Goal: Task Accomplishment & Management: Complete application form

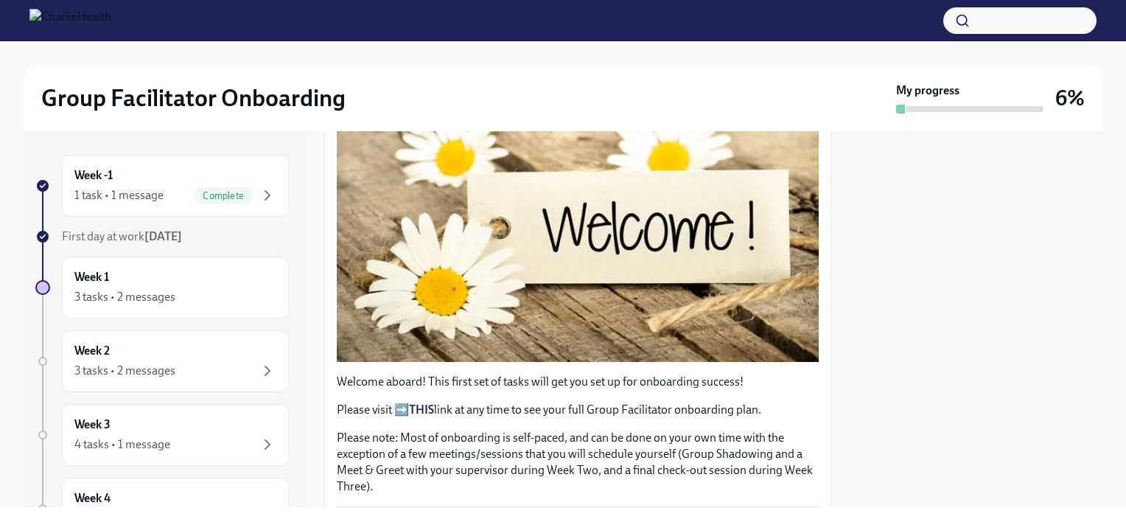
scroll to position [295, 0]
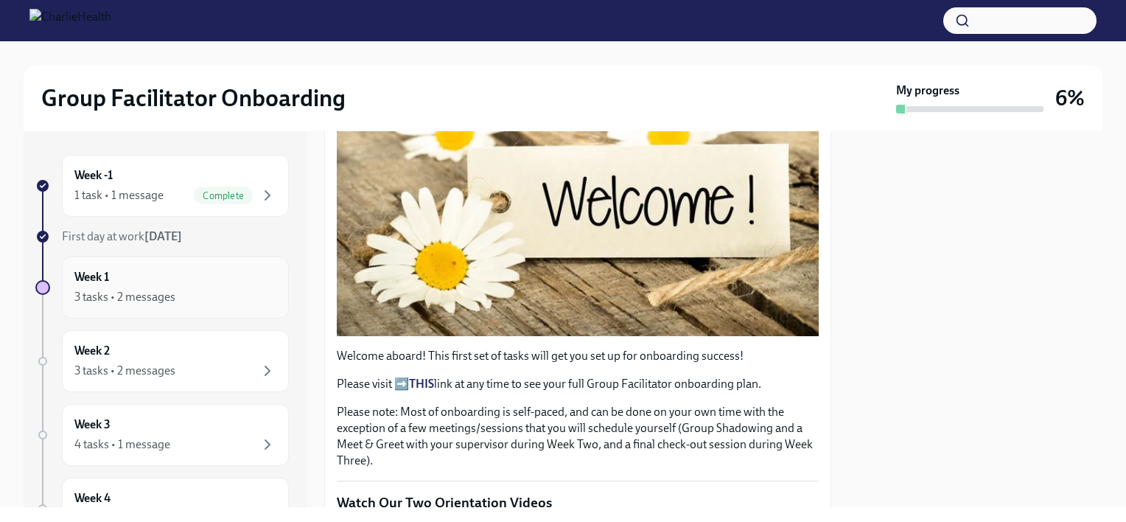
click at [229, 296] on div "3 tasks • 2 messages" at bounding box center [175, 297] width 202 height 18
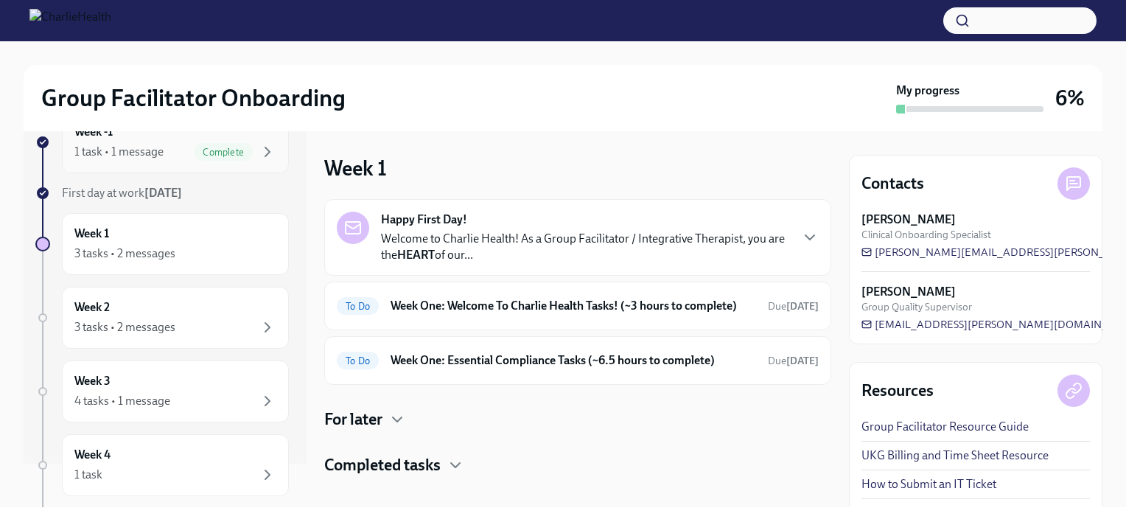
click at [163, 150] on div "1 task • 1 message Complete" at bounding box center [175, 152] width 202 height 18
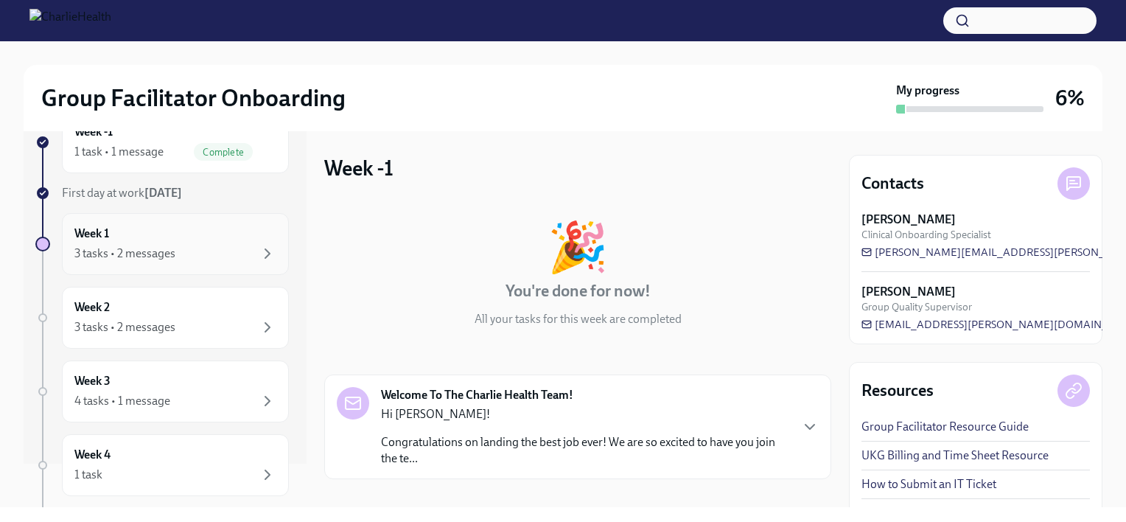
click at [189, 234] on div "Week 1 3 tasks • 2 messages" at bounding box center [175, 243] width 202 height 37
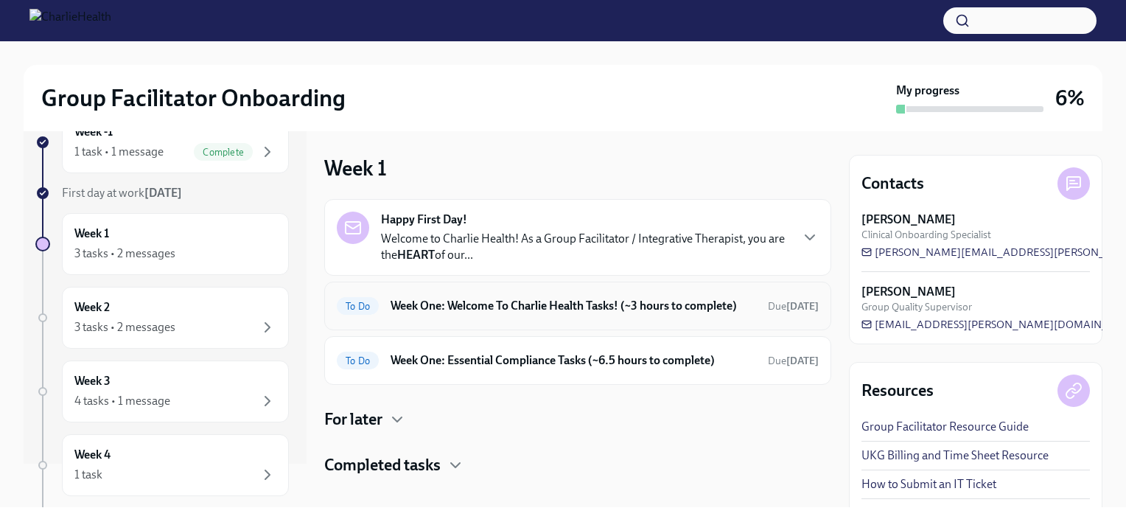
click at [455, 309] on h6 "Week One: Welcome To Charlie Health Tasks! (~3 hours to complete)" at bounding box center [573, 306] width 365 height 16
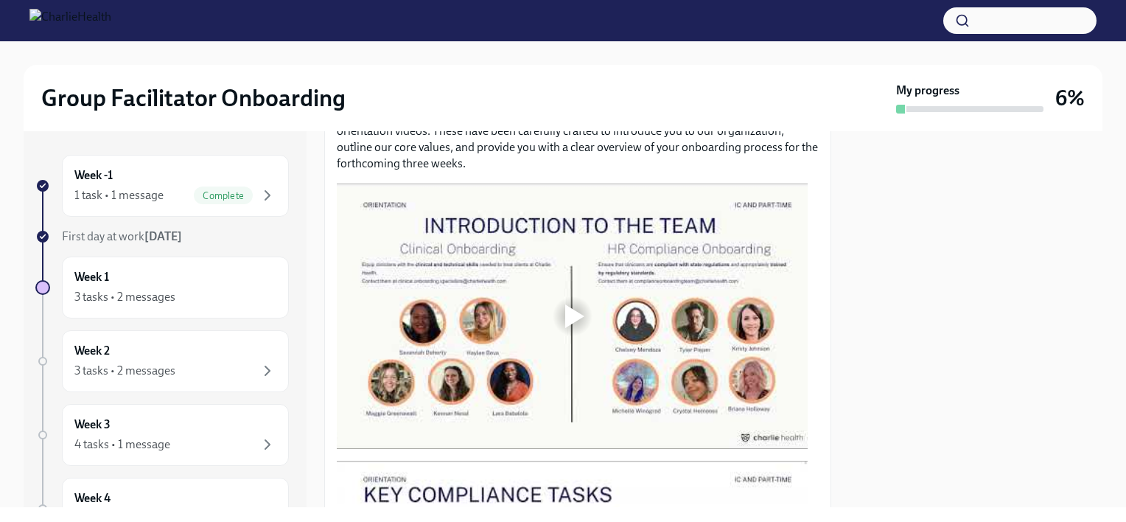
scroll to position [737, 0]
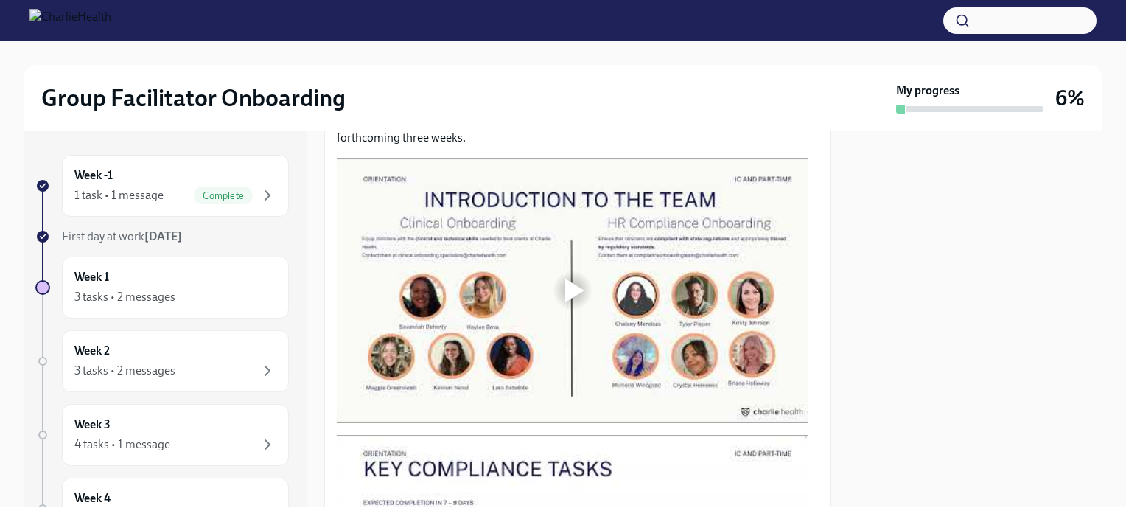
click at [573, 283] on div at bounding box center [574, 291] width 19 height 24
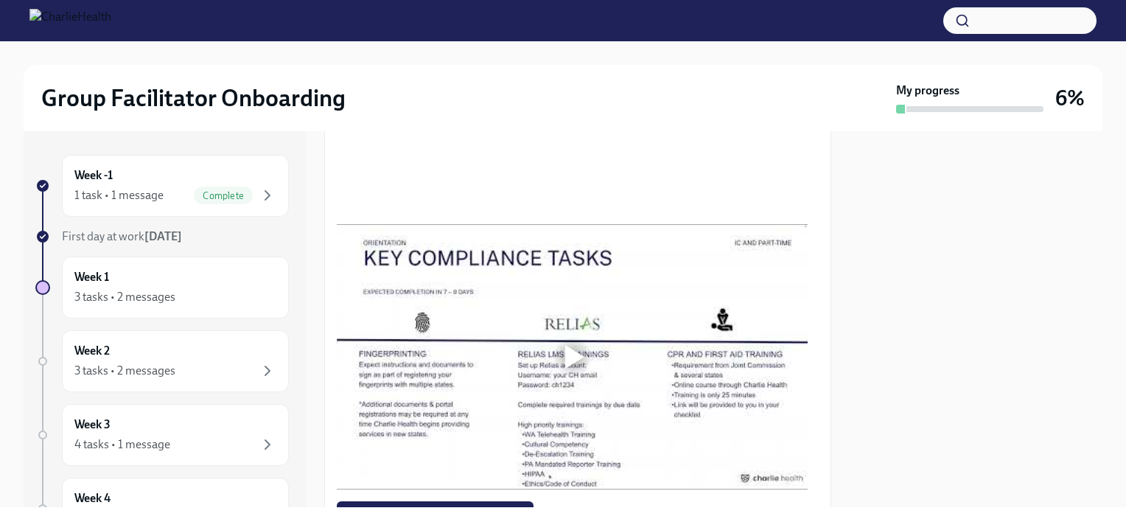
scroll to position [981, 0]
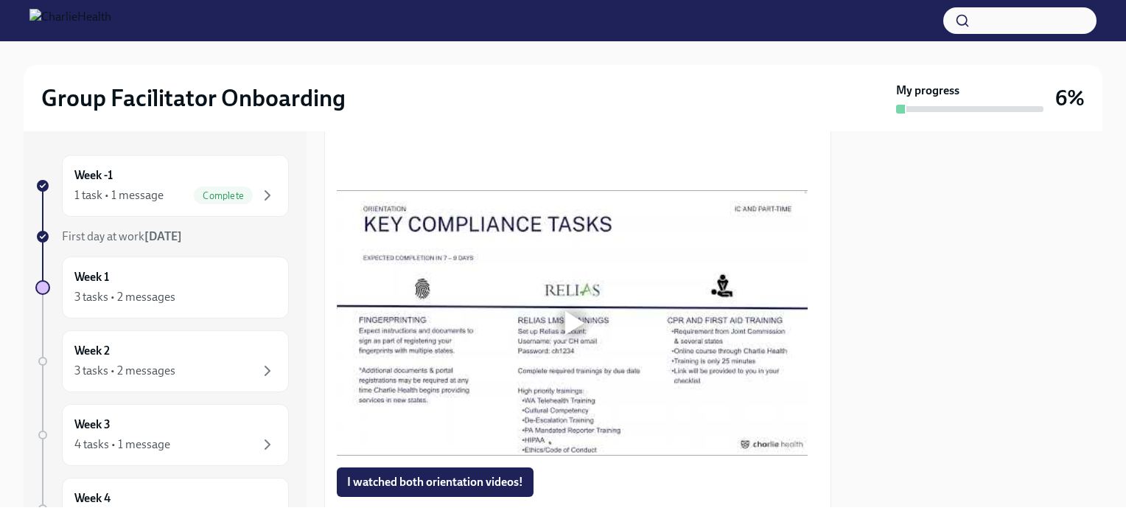
click at [567, 312] on div at bounding box center [574, 323] width 19 height 24
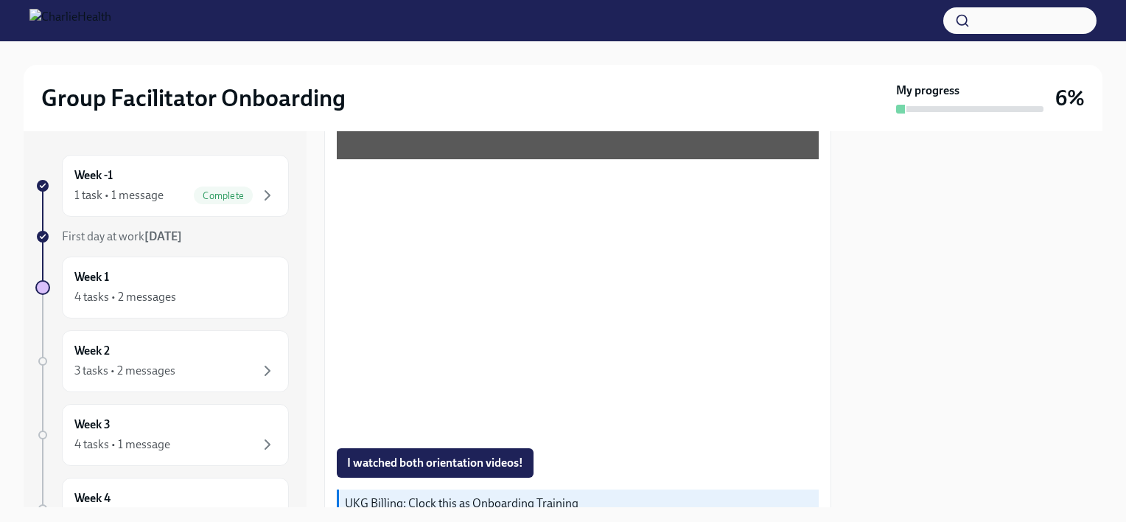
scroll to position [1008, 0]
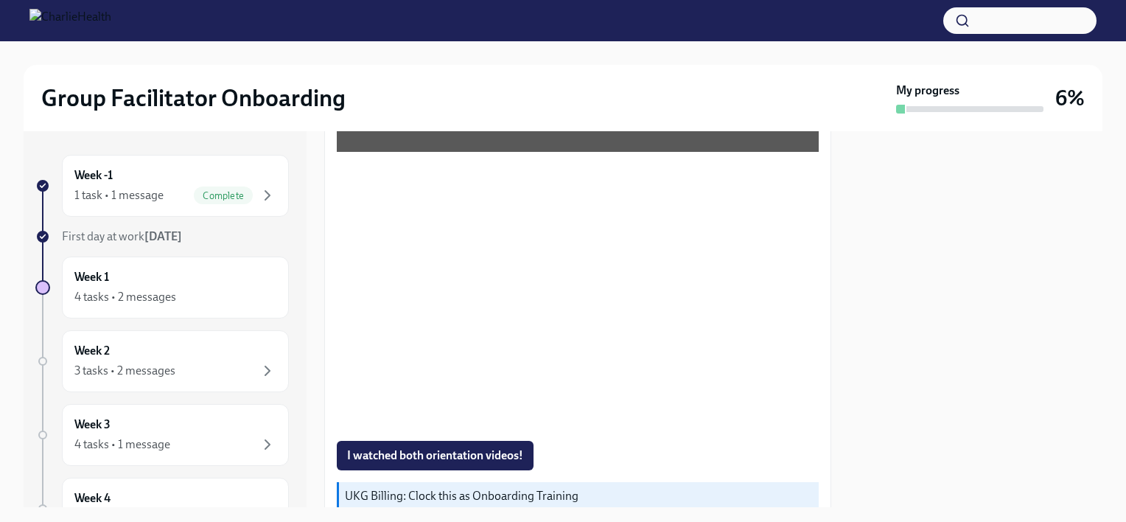
click at [879, 363] on div at bounding box center [975, 319] width 253 height 376
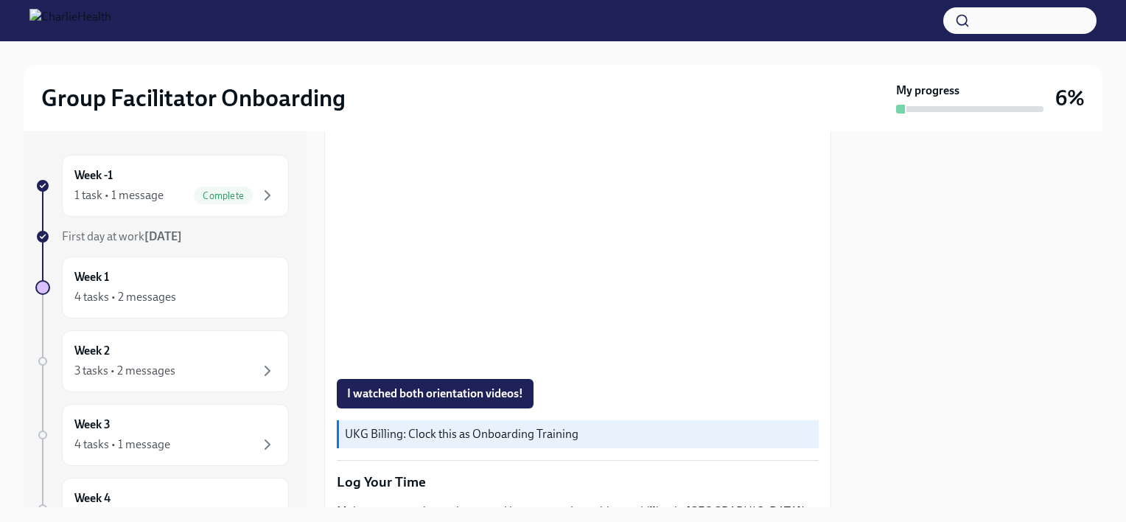
scroll to position [1060, 0]
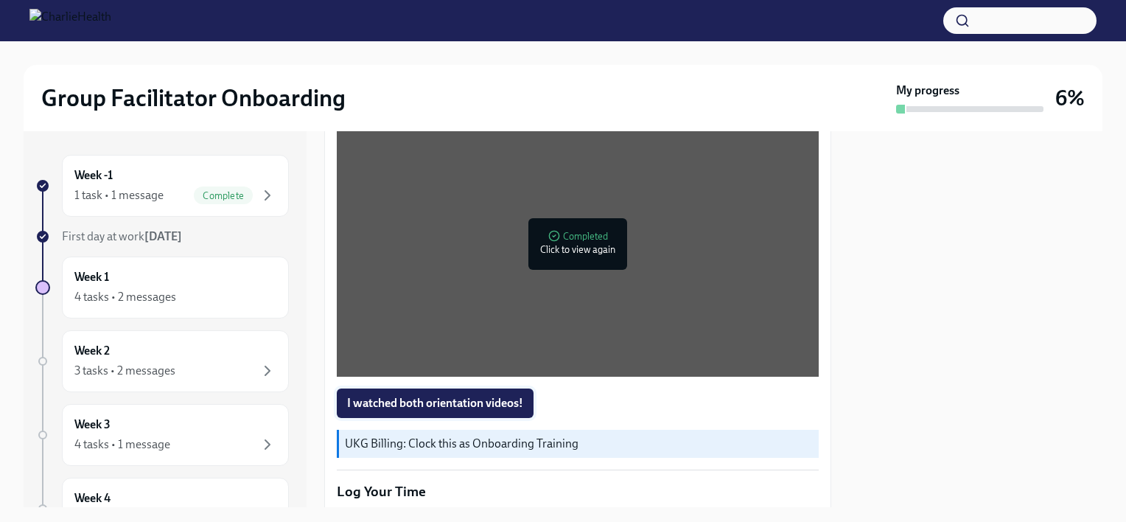
click at [468, 401] on span "I watched both orientation videos!" at bounding box center [435, 403] width 176 height 15
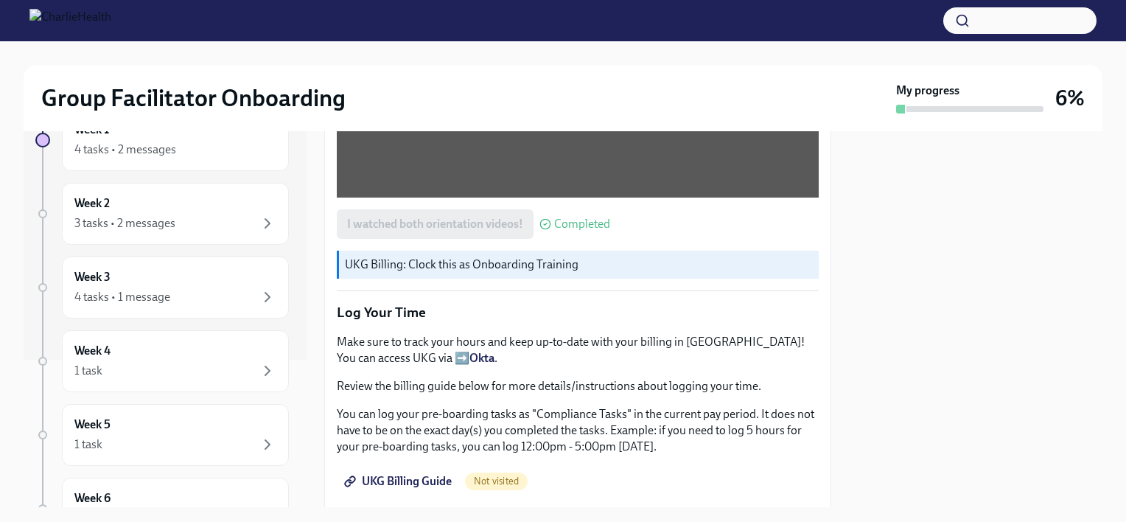
scroll to position [1242, 0]
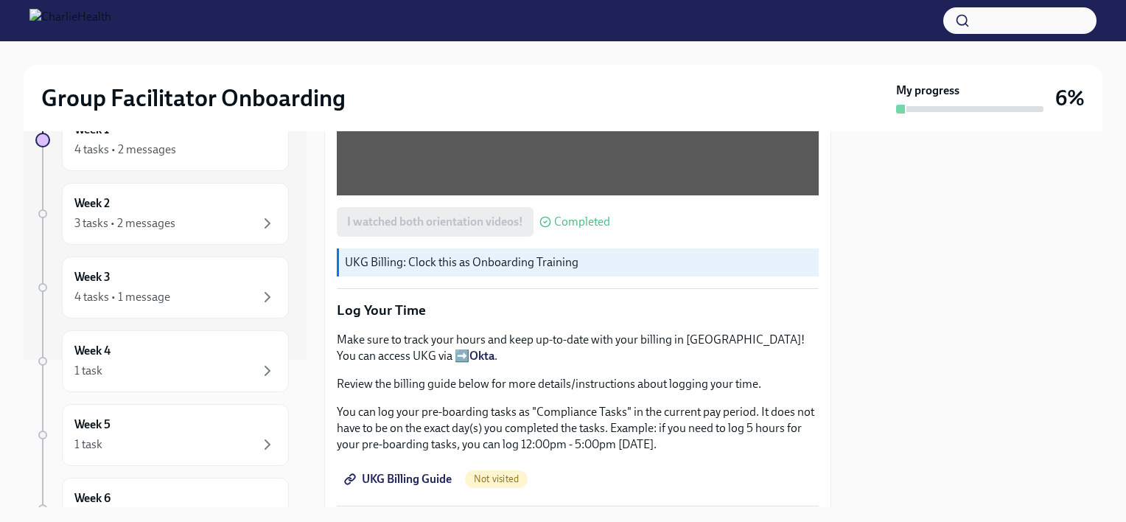
click at [469, 349] on strong "Okta" at bounding box center [481, 356] width 25 height 14
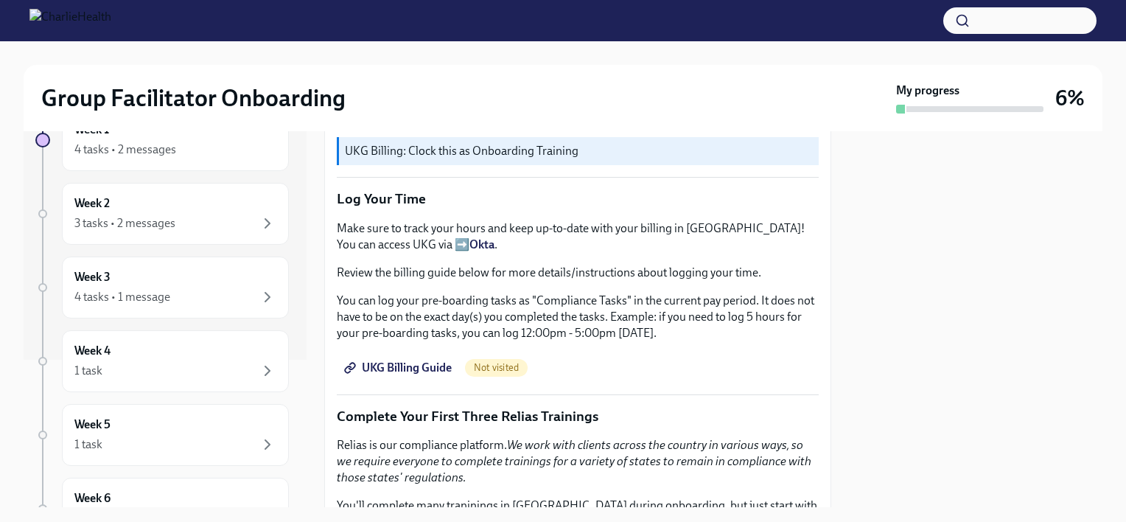
scroll to position [1315, 0]
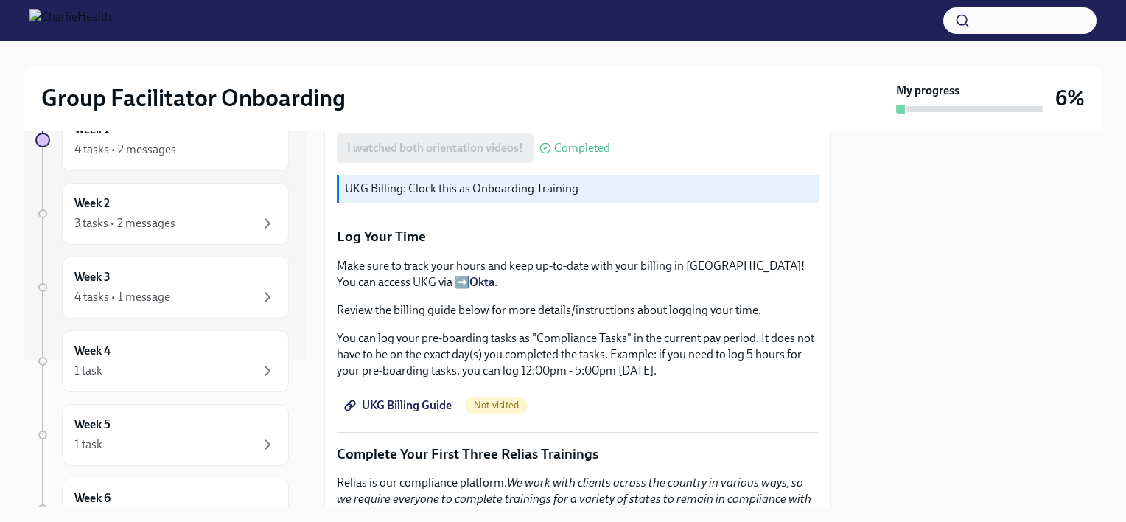
click at [421, 404] on span "UKG Billing Guide" at bounding box center [399, 405] width 105 height 15
